Goal: Task Accomplishment & Management: Complete application form

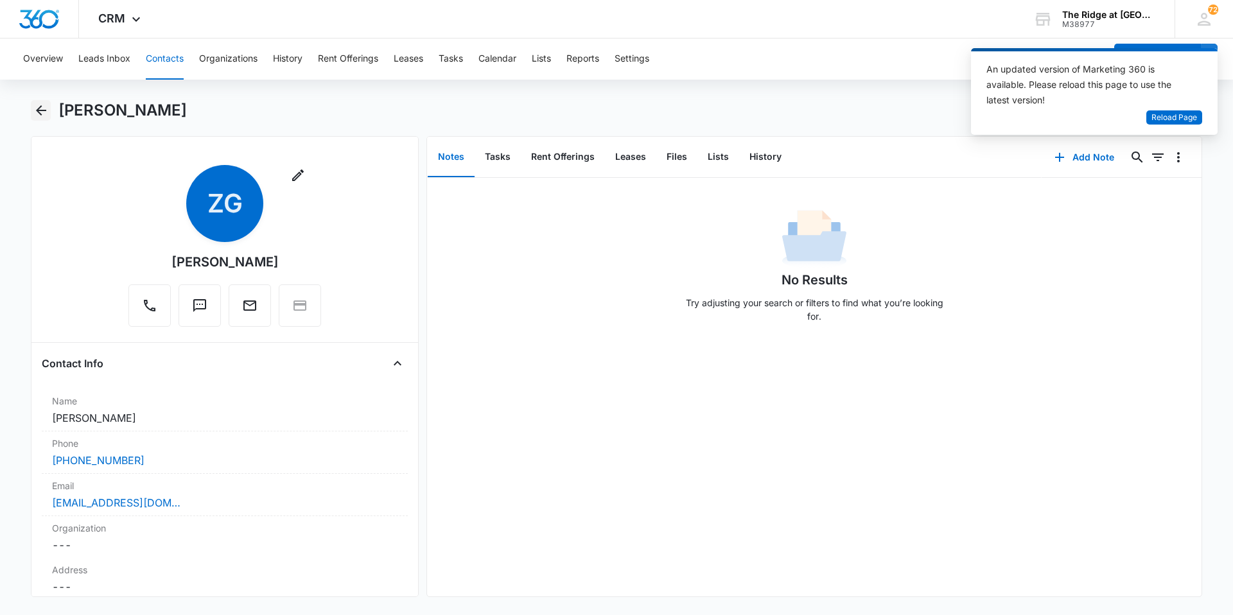
scroll to position [1335, 0]
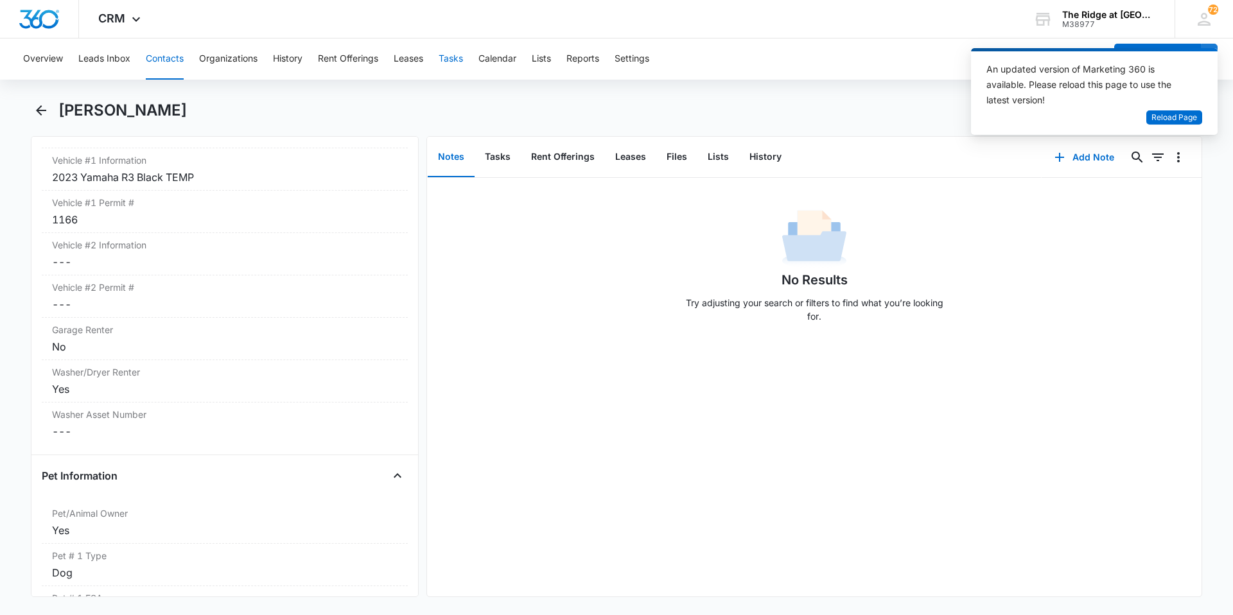
click at [446, 67] on button "Tasks" at bounding box center [451, 59] width 24 height 41
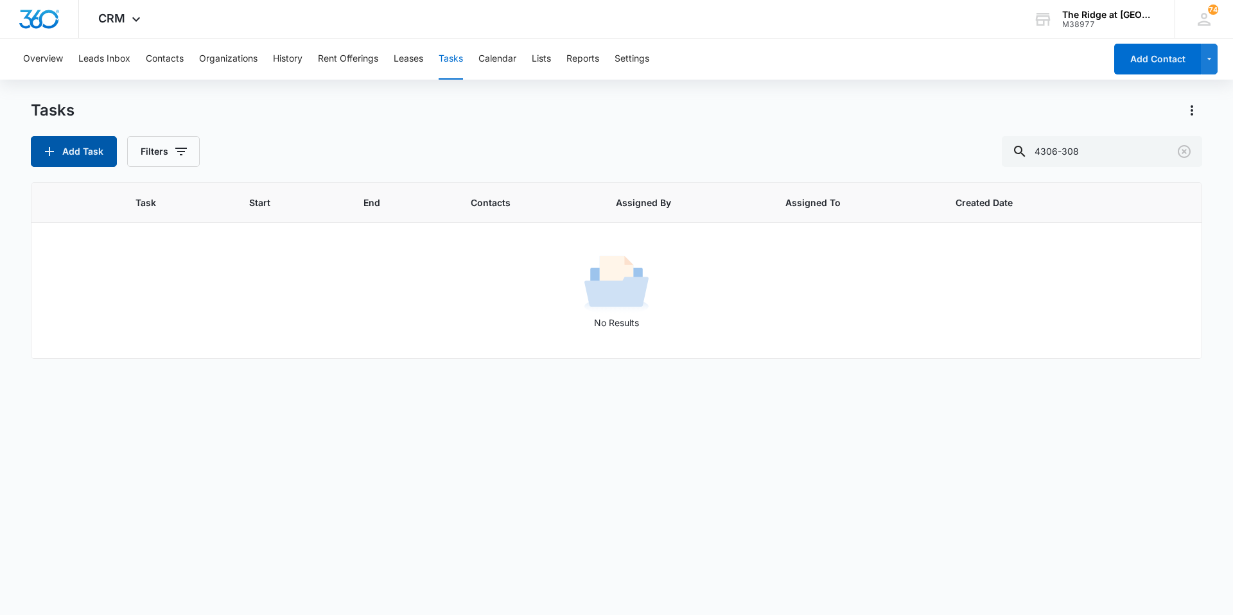
click at [74, 163] on button "Add Task" at bounding box center [74, 151] width 86 height 31
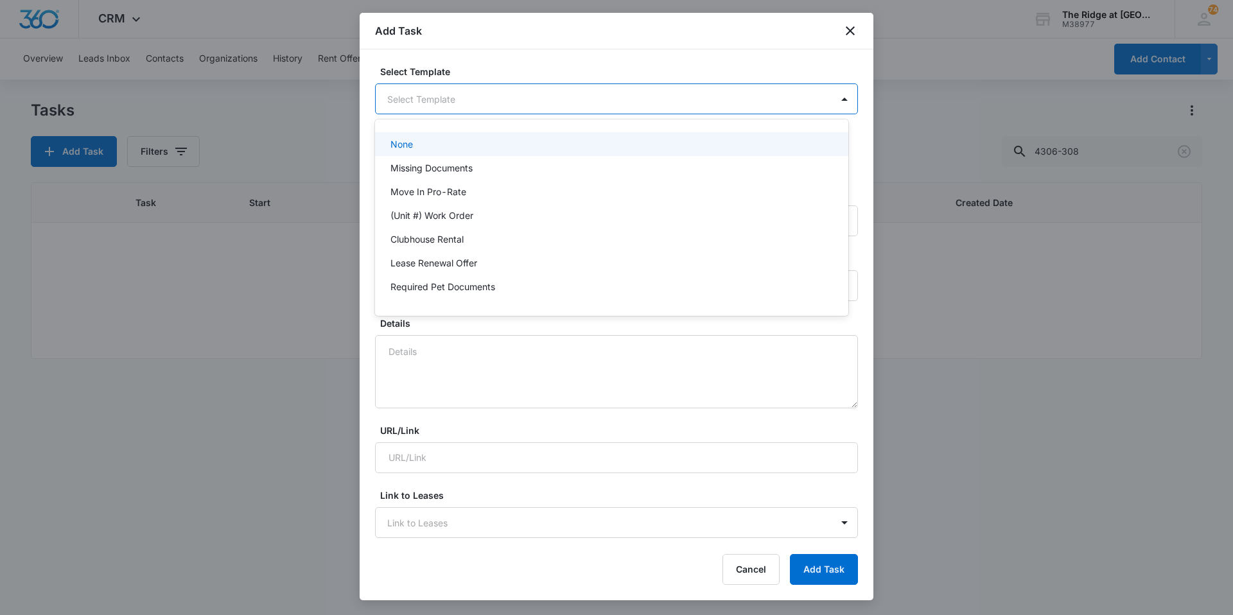
click at [440, 104] on body "CRM Apps Reputation Websites Forms CRM Email Social Content Ads Intelligence Fi…" at bounding box center [616, 307] width 1233 height 615
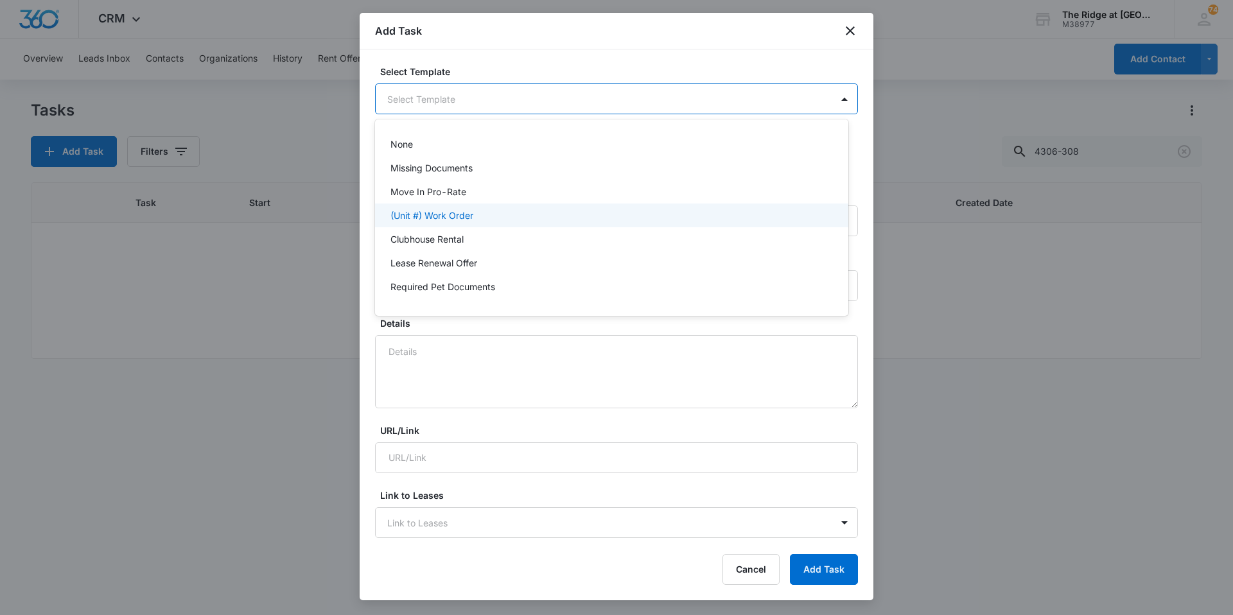
click at [430, 214] on p "(Unit #) Work Order" at bounding box center [431, 215] width 83 height 13
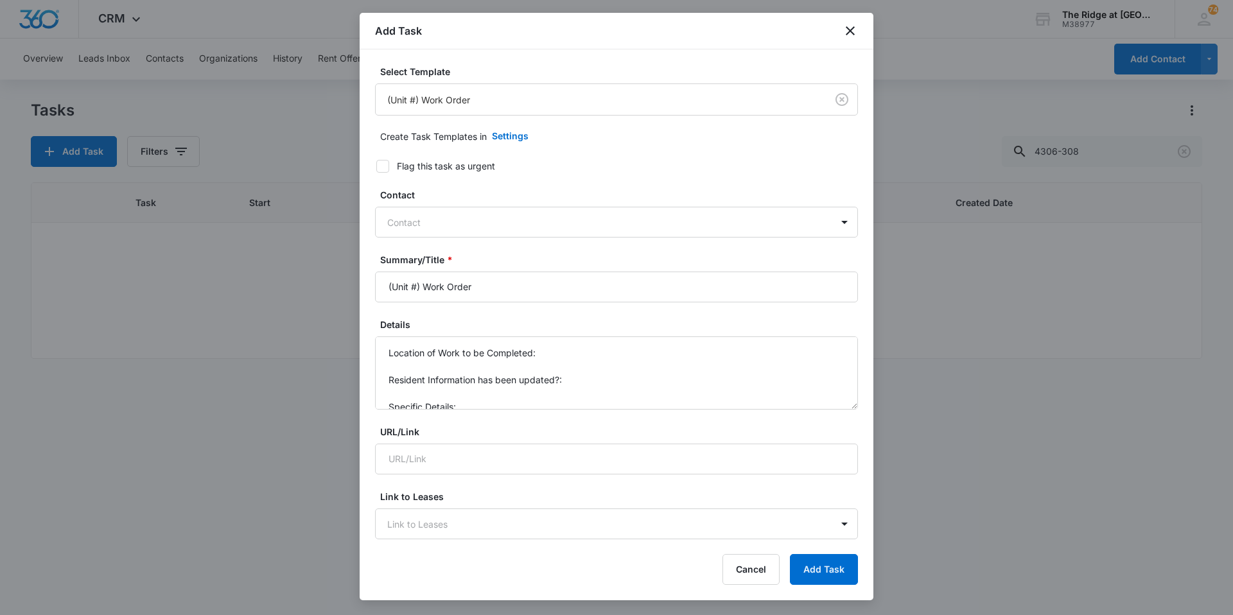
click at [430, 215] on div at bounding box center [608, 223] width 443 height 16
type input "isma"
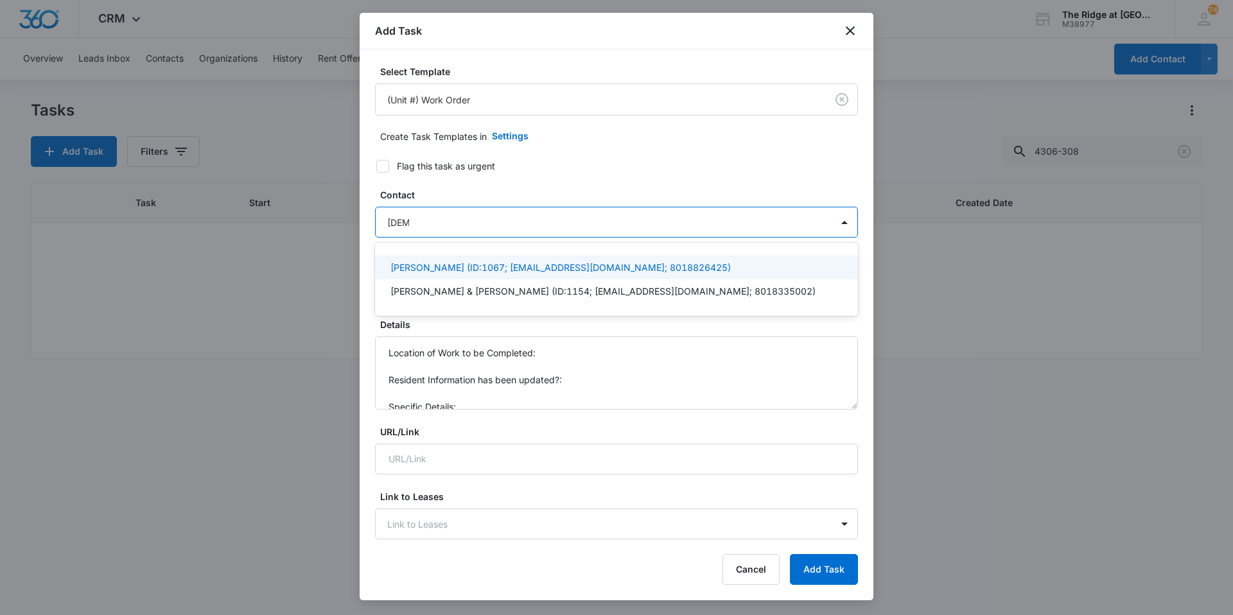
click at [420, 267] on p "Asad Ismatullah (ID:1067; aismatullah6@gmail.com; 8018826425)" at bounding box center [560, 267] width 340 height 13
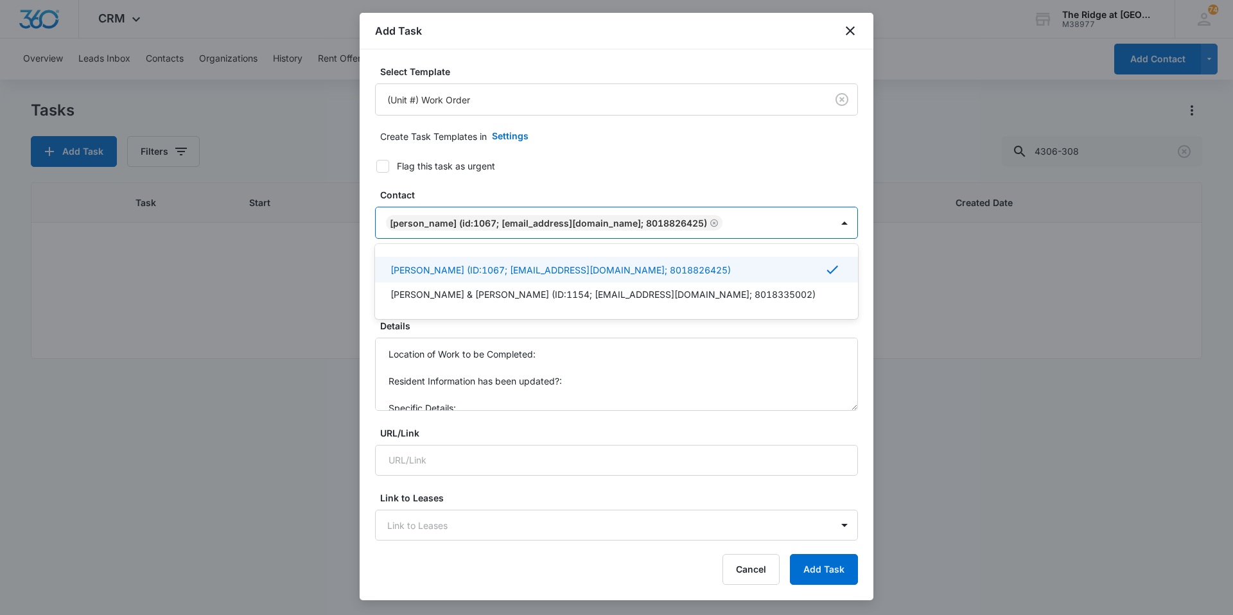
click at [428, 198] on label "Contact" at bounding box center [621, 194] width 483 height 13
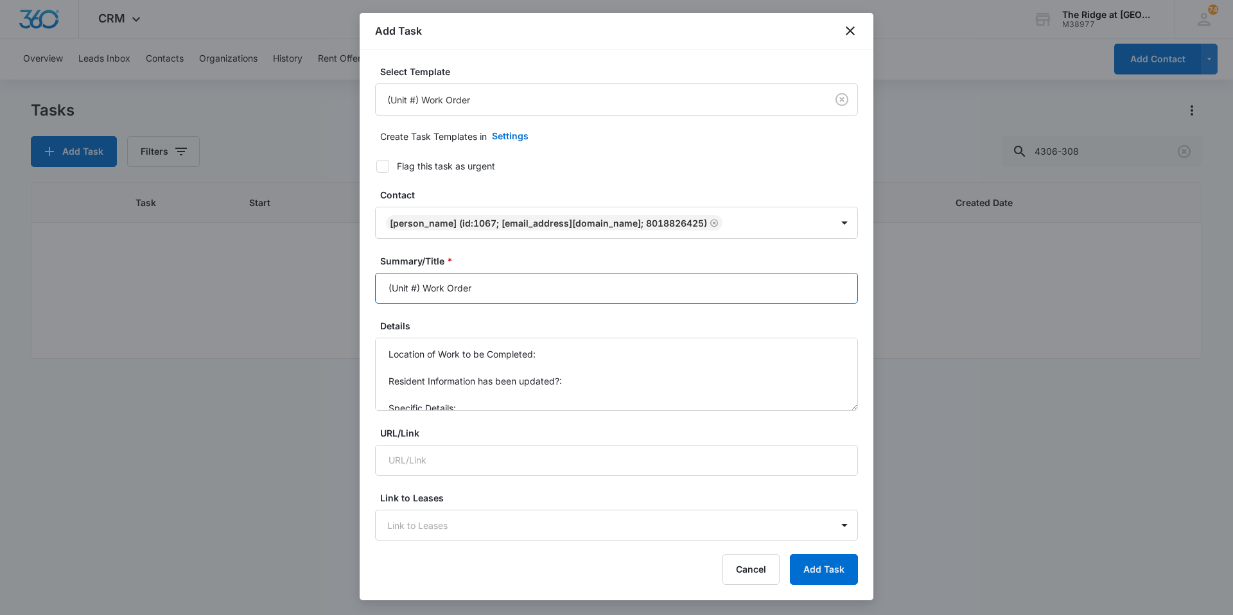
drag, startPoint x: 420, startPoint y: 285, endPoint x: 368, endPoint y: 289, distance: 52.2
click at [373, 289] on div "Select Template (Unit #) Work Order Create Task Templates in Settings Flag this…" at bounding box center [617, 295] width 514 height 492
click at [505, 287] on input "4384-202 Work Order" at bounding box center [616, 288] width 483 height 31
type input "4384-202 Work Order Master Bed Door"
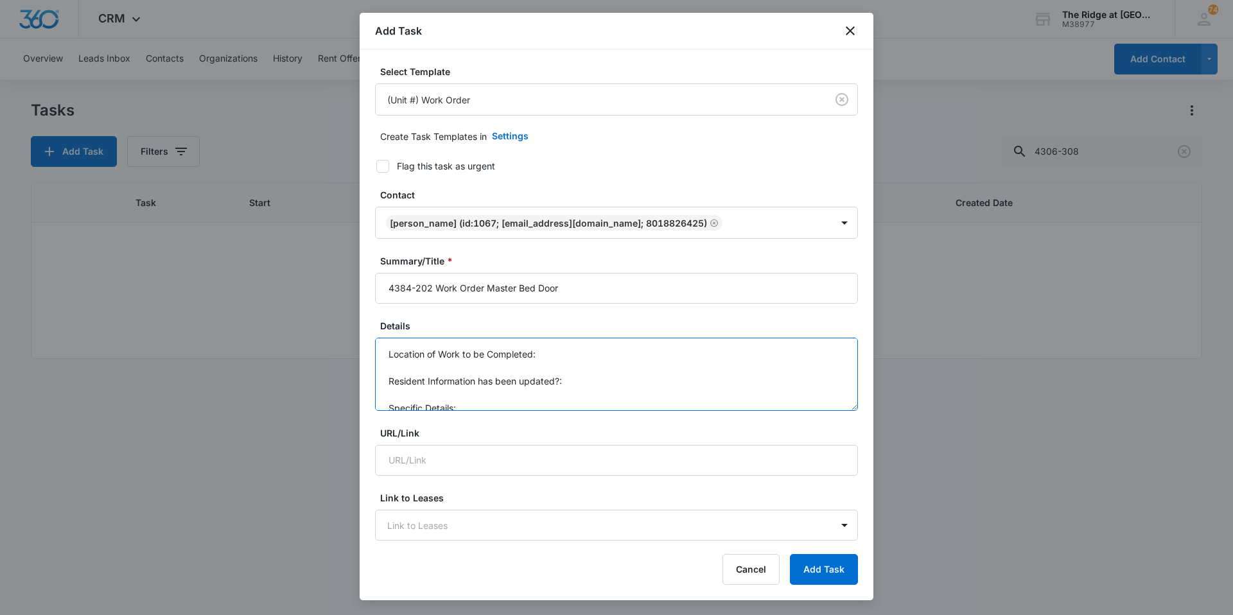
scroll to position [13, 0]
drag, startPoint x: 387, startPoint y: 352, endPoint x: 482, endPoint y: 410, distance: 111.6
click at [482, 410] on textarea "Location of Work to be Completed: Resident Information has been updated?: Speci…" at bounding box center [616, 374] width 483 height 73
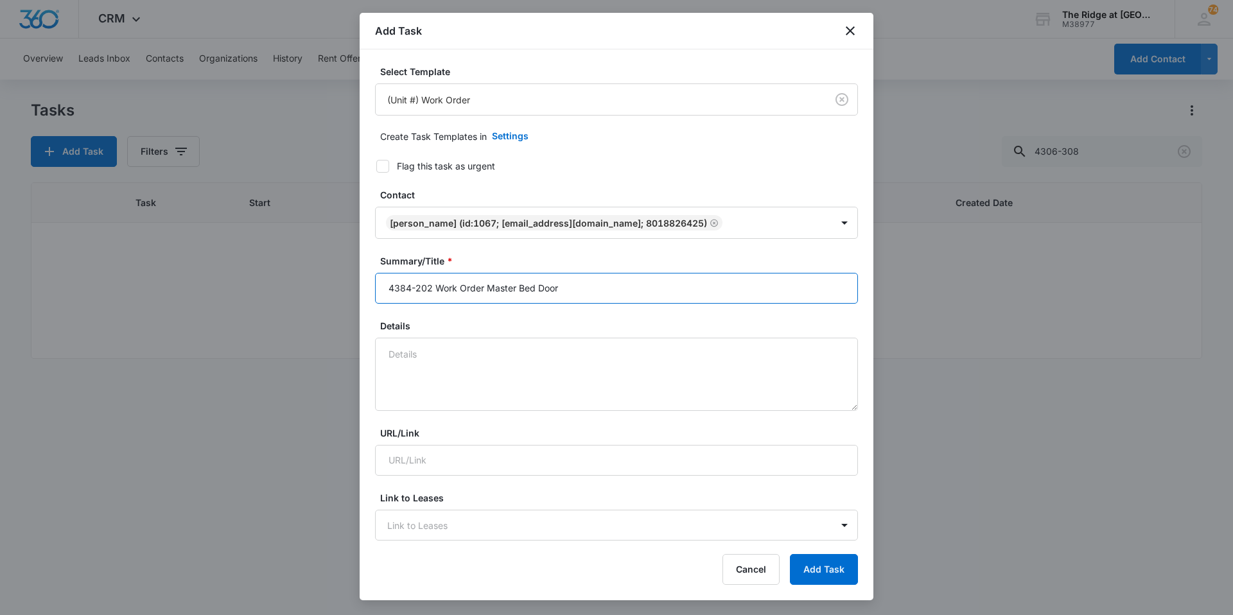
drag, startPoint x: 563, startPoint y: 291, endPoint x: 487, endPoint y: 286, distance: 75.3
click at [487, 286] on input "4384-202 Work Order Master Bed Door" at bounding box center [616, 288] width 483 height 31
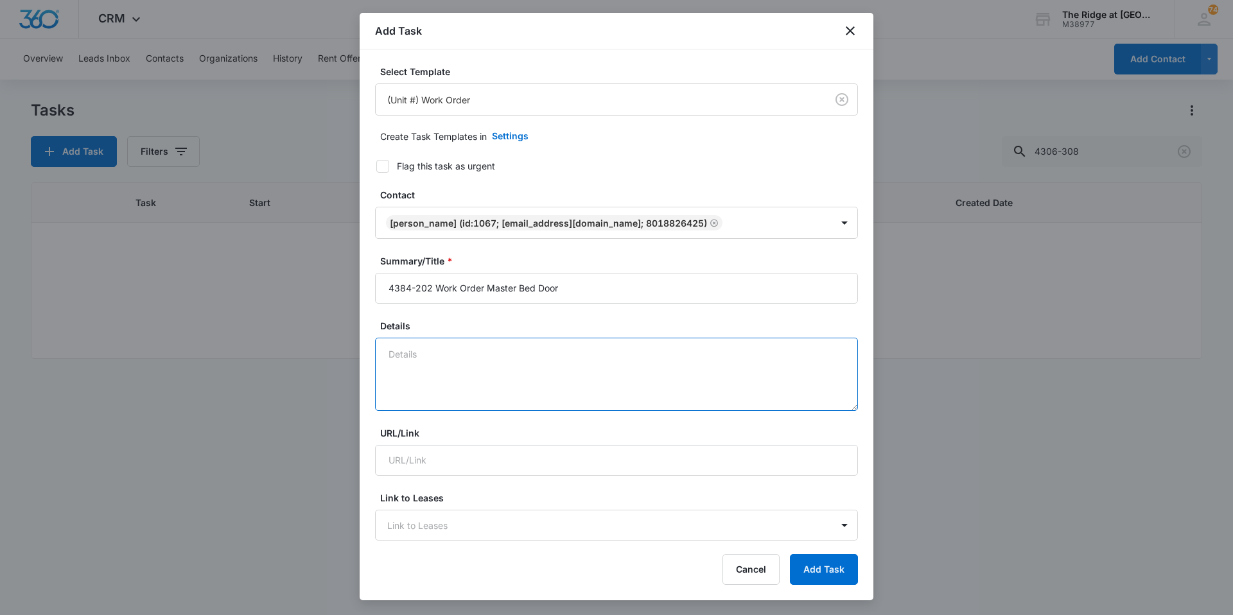
click at [425, 356] on textarea "Details" at bounding box center [616, 374] width 483 height 73
paste textarea "Master Bed Door"
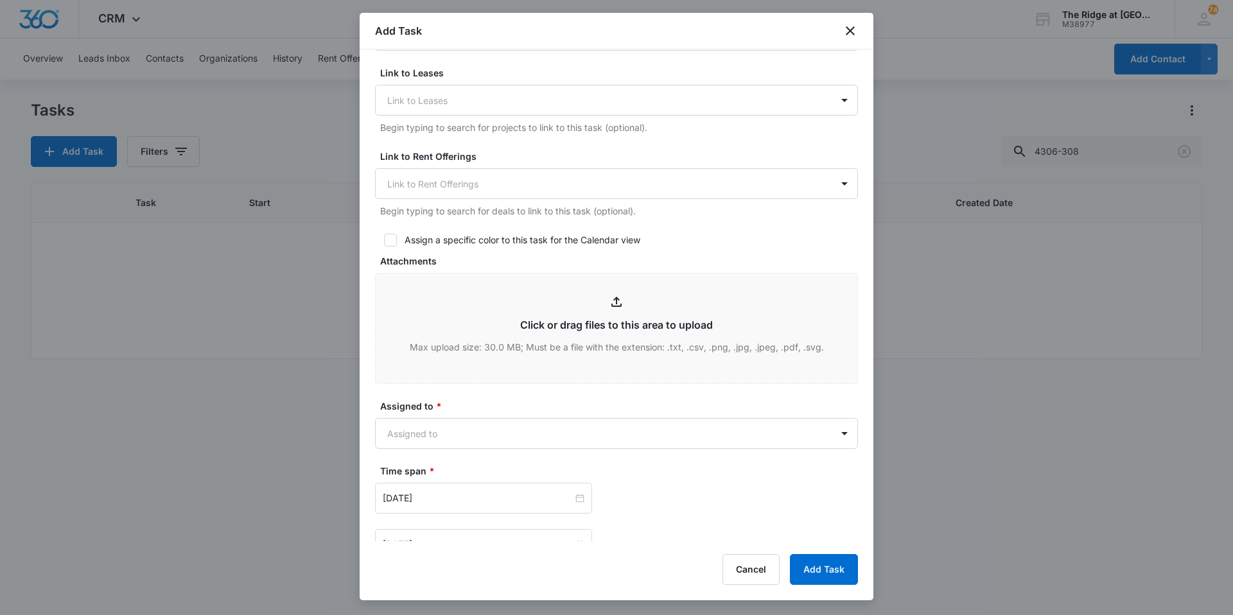
scroll to position [578, 0]
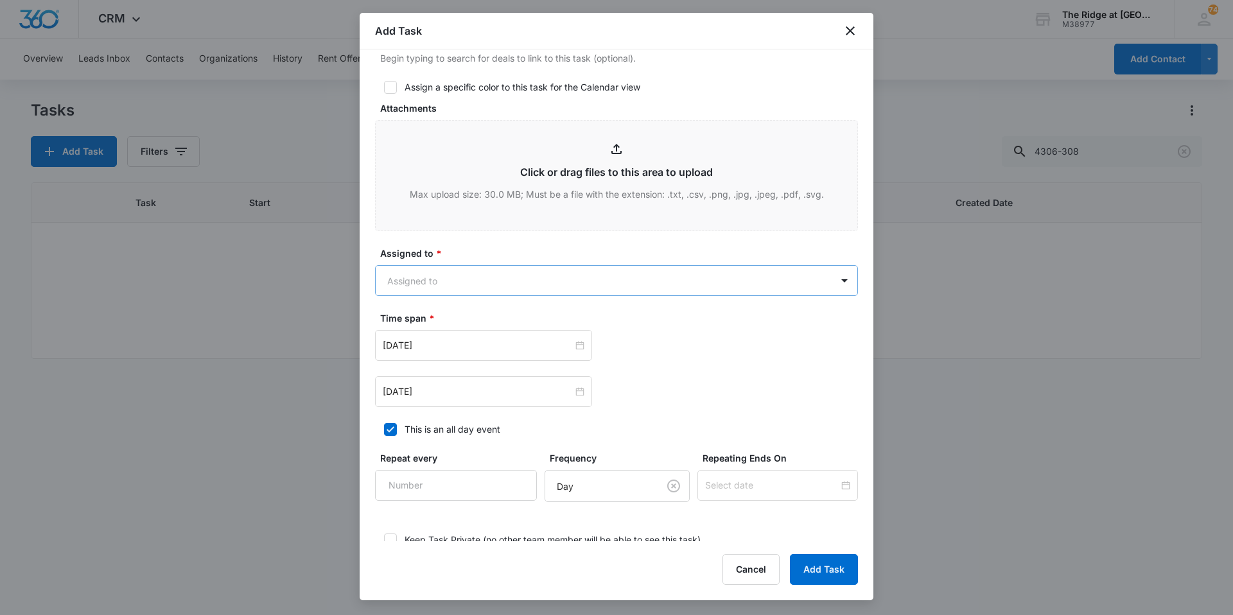
type textarea "Master Bed Door hinges have come loose, so he removed the door."
click at [487, 288] on body "CRM Apps Reputation Websites Forms CRM Email Social Content Ads Intelligence Fi…" at bounding box center [616, 307] width 1233 height 615
type input "icard"
click at [463, 331] on div "Ricardo Marin" at bounding box center [610, 325] width 440 height 13
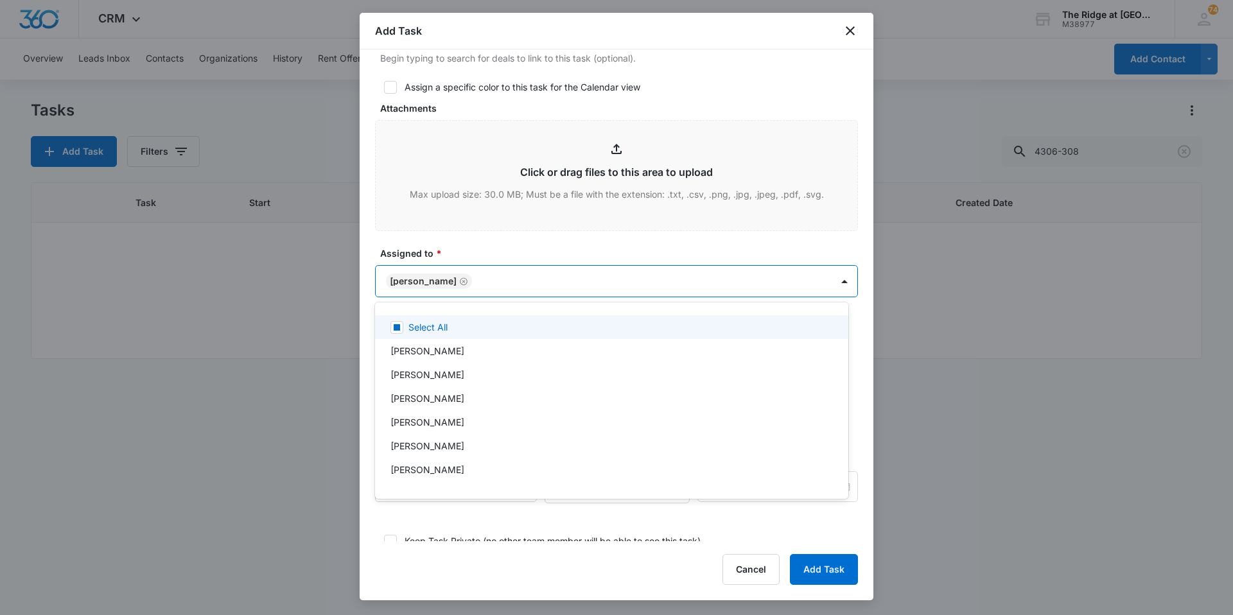
click at [448, 226] on div at bounding box center [616, 307] width 1233 height 615
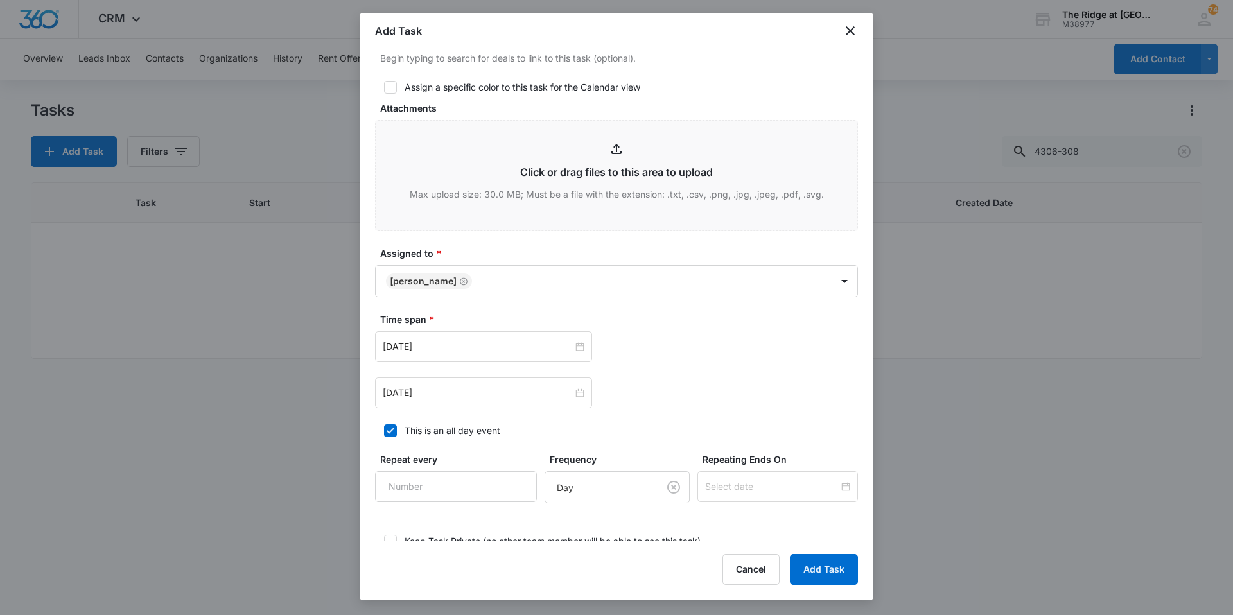
click at [453, 248] on label "Assigned to *" at bounding box center [621, 253] width 483 height 13
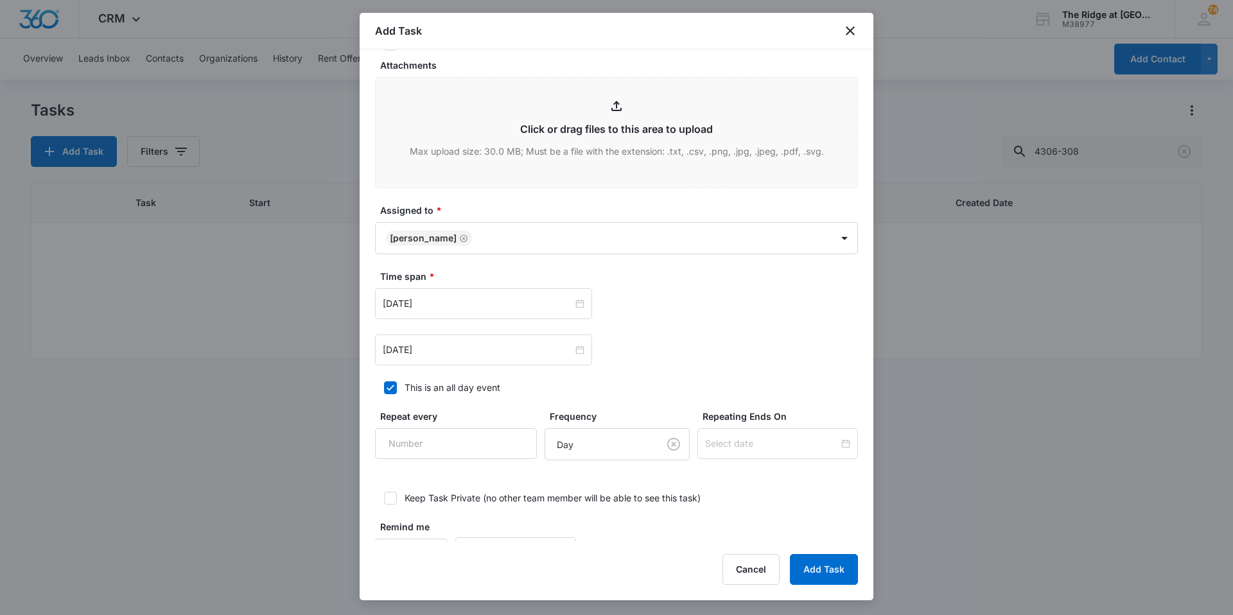
scroll to position [665, 0]
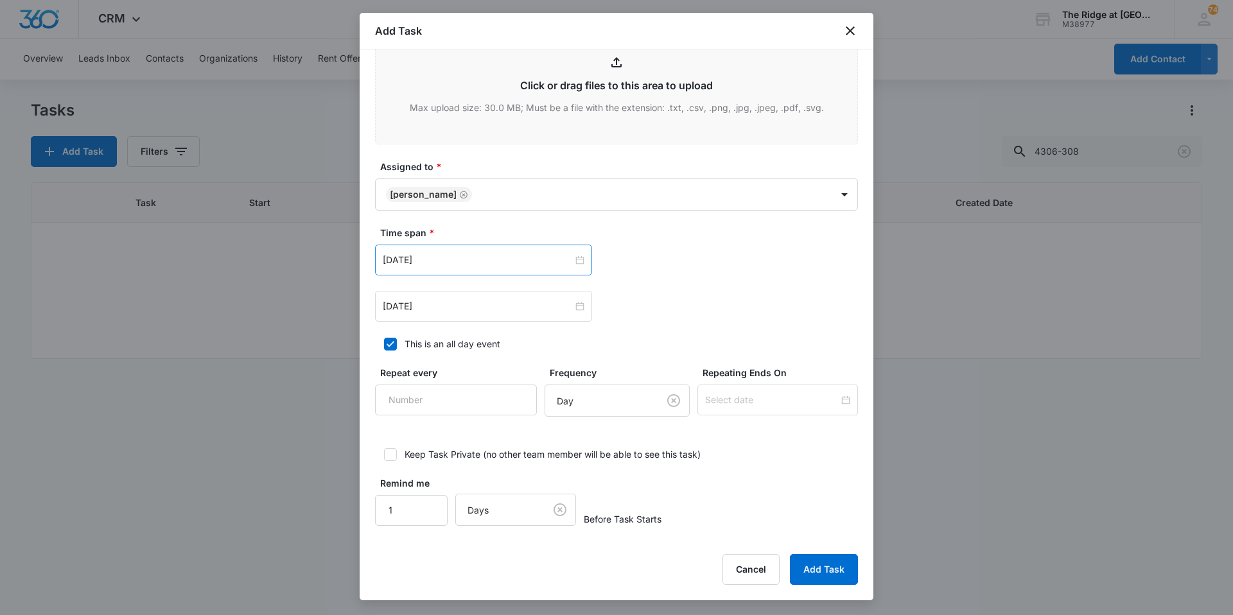
click at [454, 247] on div "Aug 1, 2023" at bounding box center [483, 260] width 217 height 31
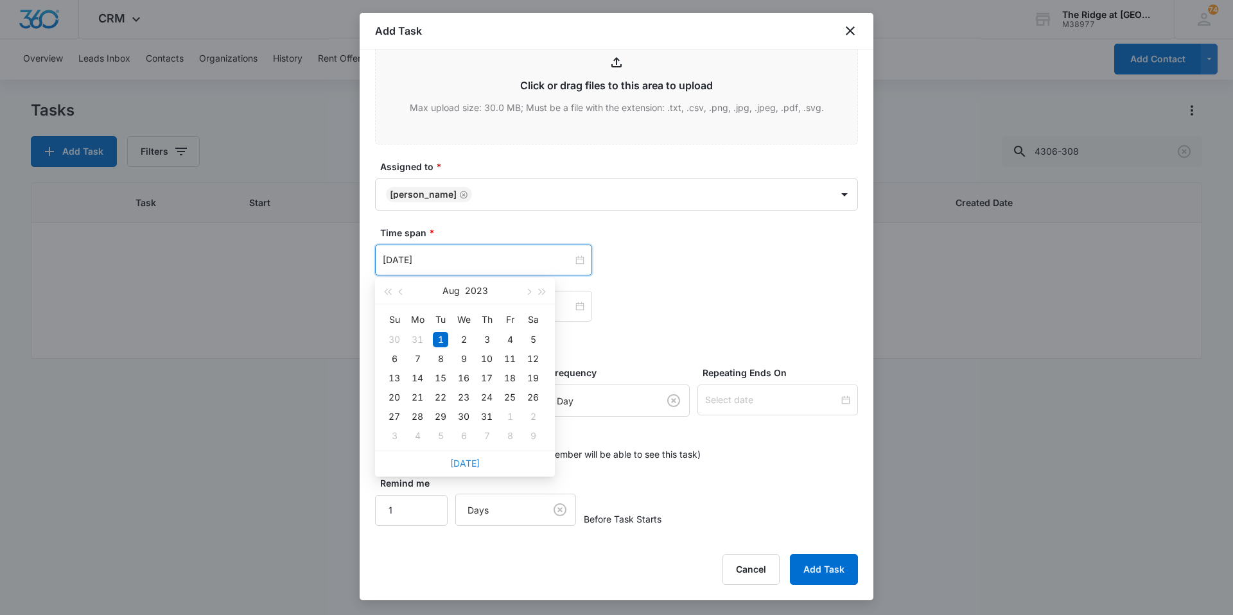
click at [468, 465] on link "Today" at bounding box center [465, 463] width 30 height 11
type input "Aug 11, 2025"
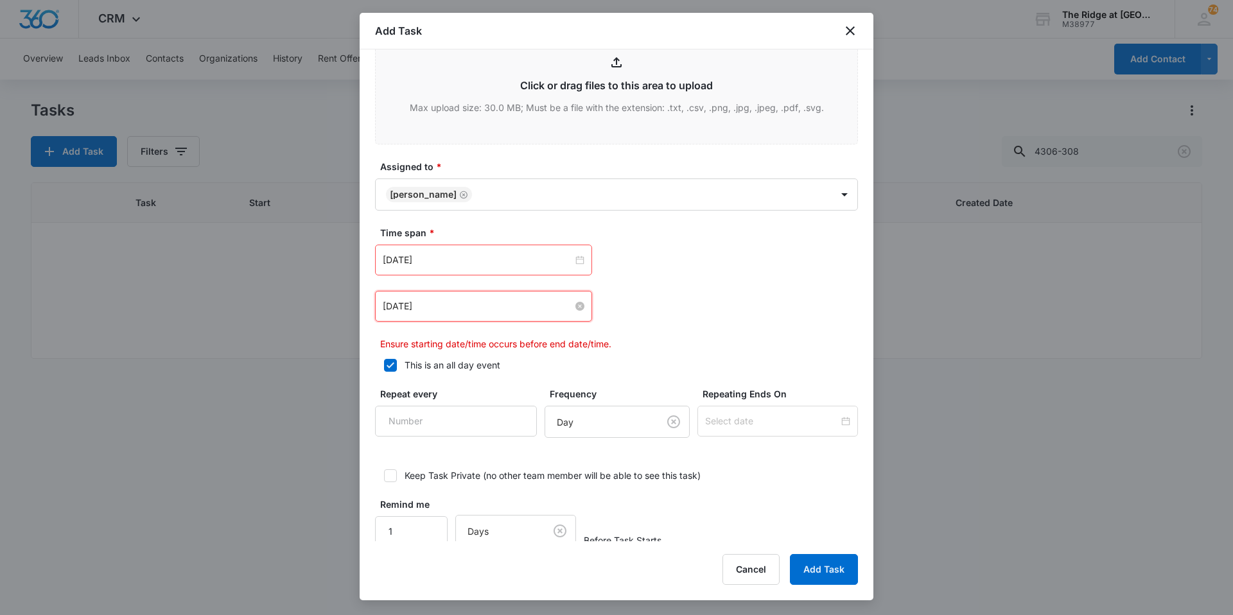
click at [466, 302] on input "Aug 2, 2023" at bounding box center [478, 306] width 190 height 14
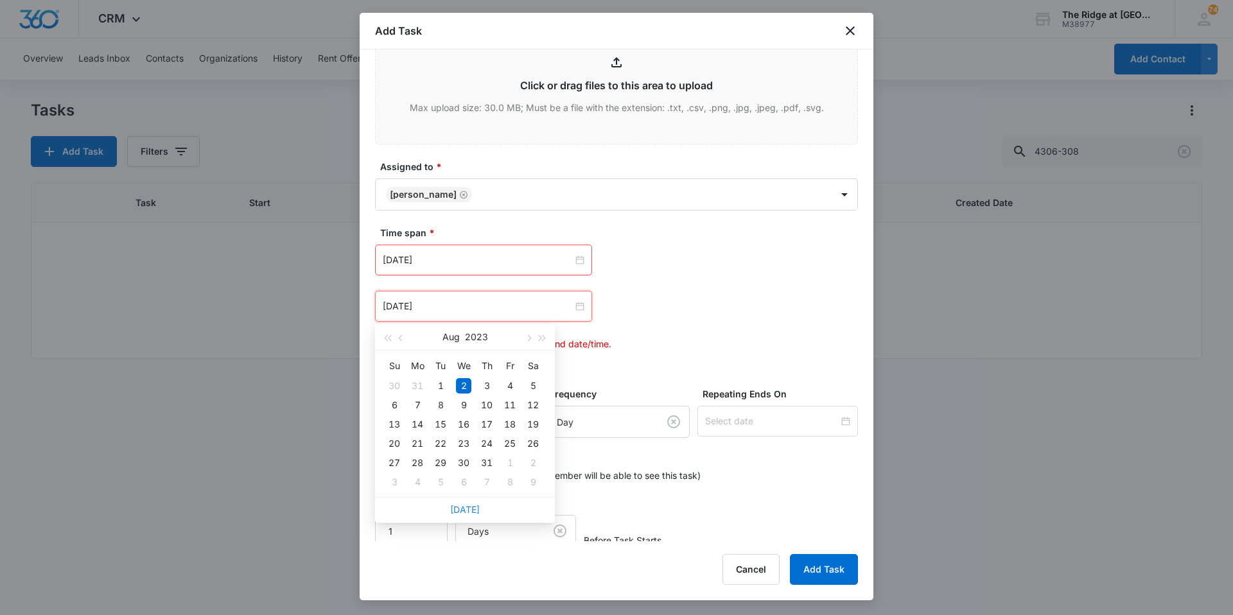
click at [460, 508] on link "Today" at bounding box center [465, 509] width 30 height 11
type input "Aug 11, 2025"
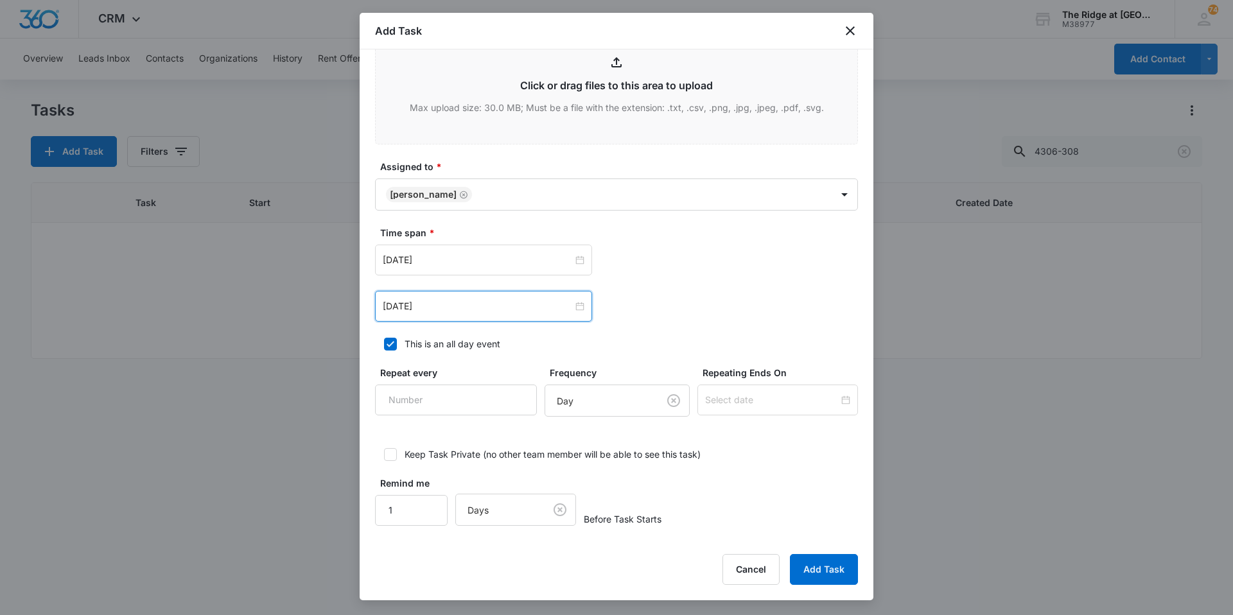
click at [640, 299] on div "Aug 11, 2025 Aug 2025 Su Mo Tu We Th Fr Sa 27 28 29 30 31 1 2 3 4 5 6 7 8 9 10 …" at bounding box center [616, 306] width 483 height 31
click at [807, 565] on button "Add Task" at bounding box center [824, 569] width 68 height 31
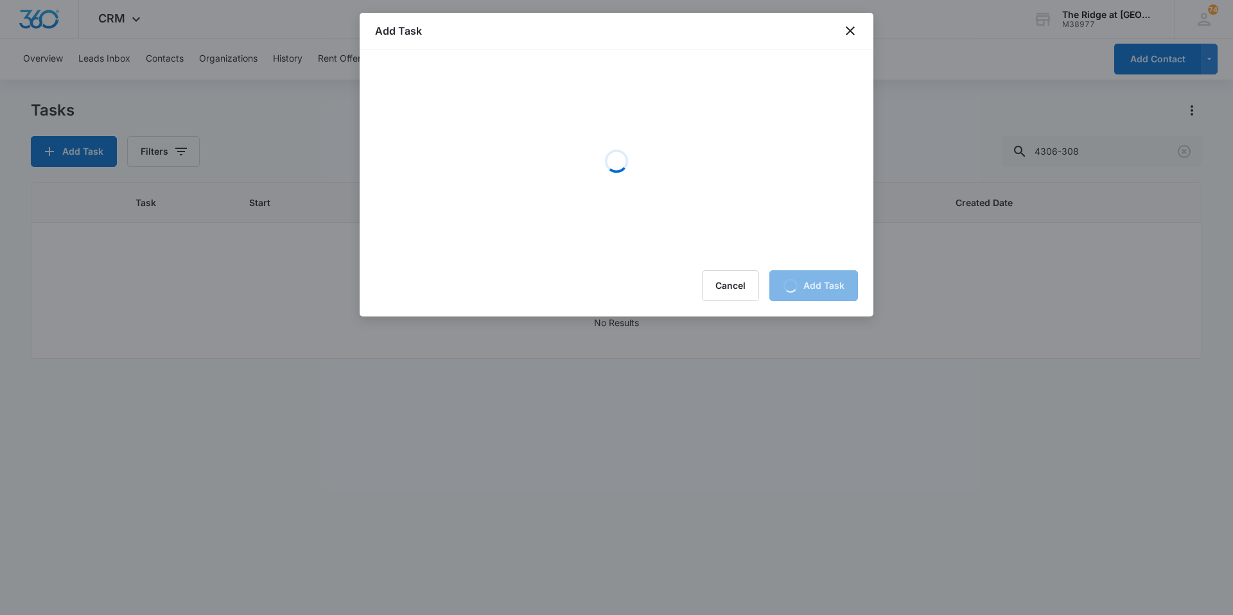
scroll to position [0, 0]
